Goal: Task Accomplishment & Management: Complete application form

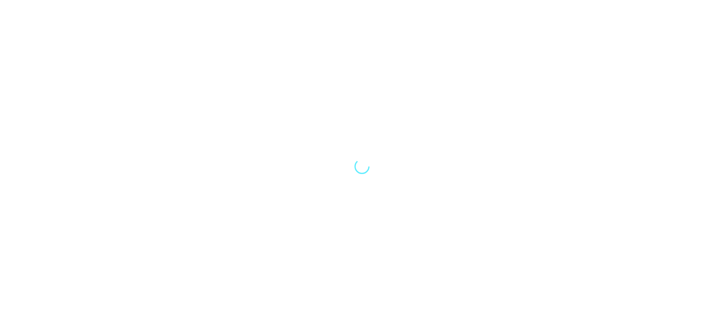
select select "Song"
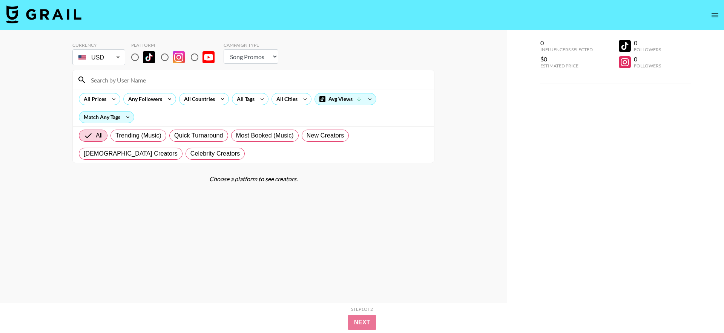
click at [139, 56] on input "radio" at bounding box center [135, 57] width 16 height 16
radio input "true"
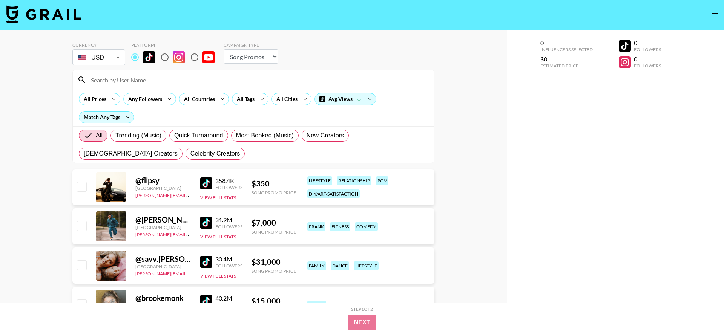
click at [712, 19] on icon "open drawer" at bounding box center [715, 15] width 9 height 9
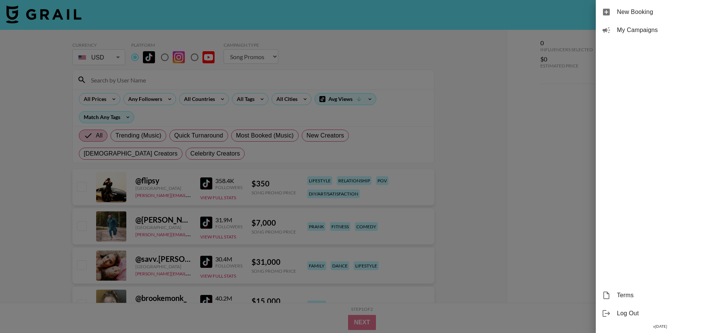
click at [695, 25] on div "My Campaigns" at bounding box center [660, 30] width 128 height 18
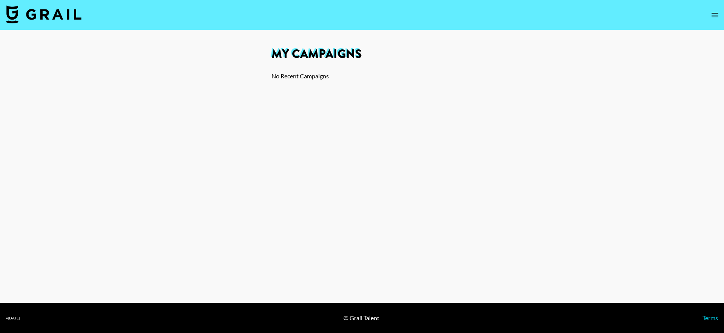
click at [714, 13] on icon "open drawer" at bounding box center [715, 15] width 9 height 9
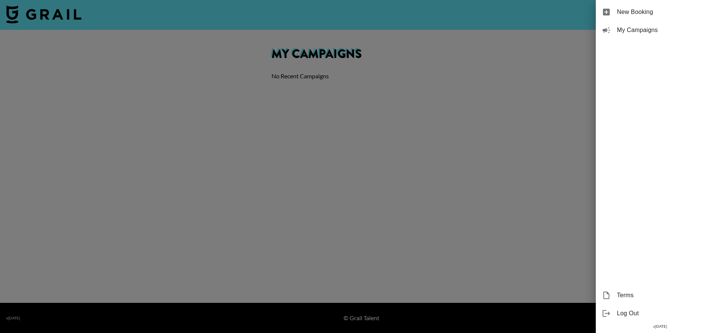
click at [670, 13] on span "New Booking" at bounding box center [667, 12] width 101 height 9
select select "Song"
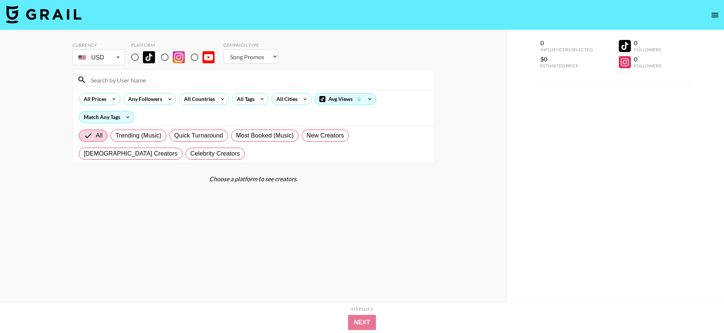
click at [131, 57] on input "radio" at bounding box center [135, 57] width 16 height 16
radio input "true"
click at [134, 57] on input "radio" at bounding box center [135, 57] width 16 height 16
